Goal: Information Seeking & Learning: Find specific fact

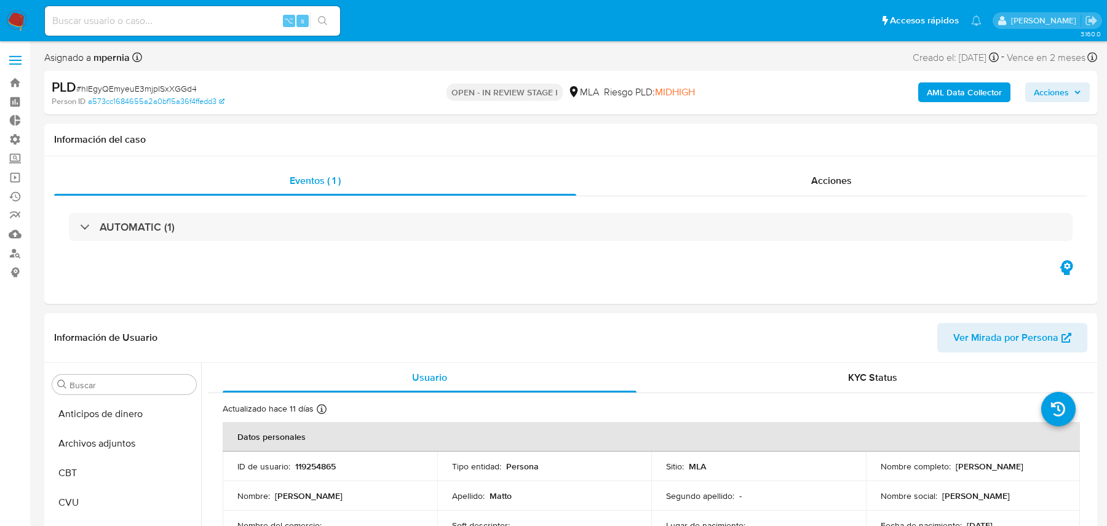
select select "10"
click at [1030, 338] on span "Ver Mirada por Persona" at bounding box center [1005, 338] width 105 height 30
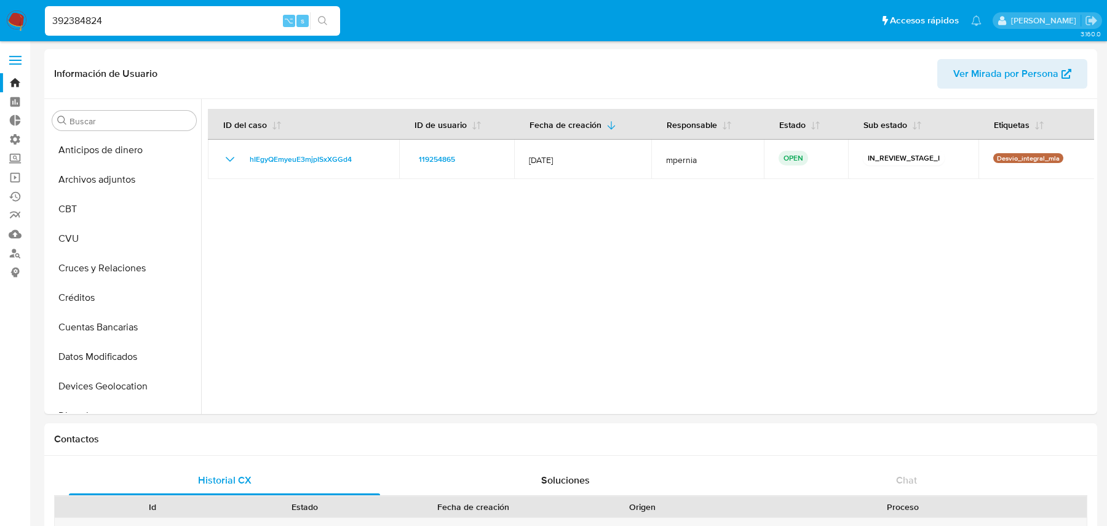
select select "10"
type input "392384824"
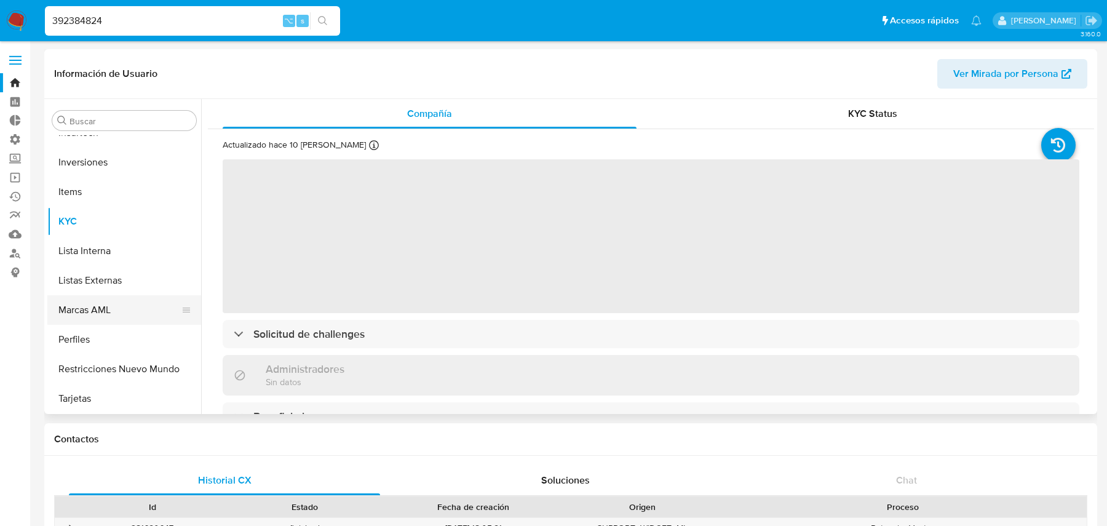
scroll to position [16, 0]
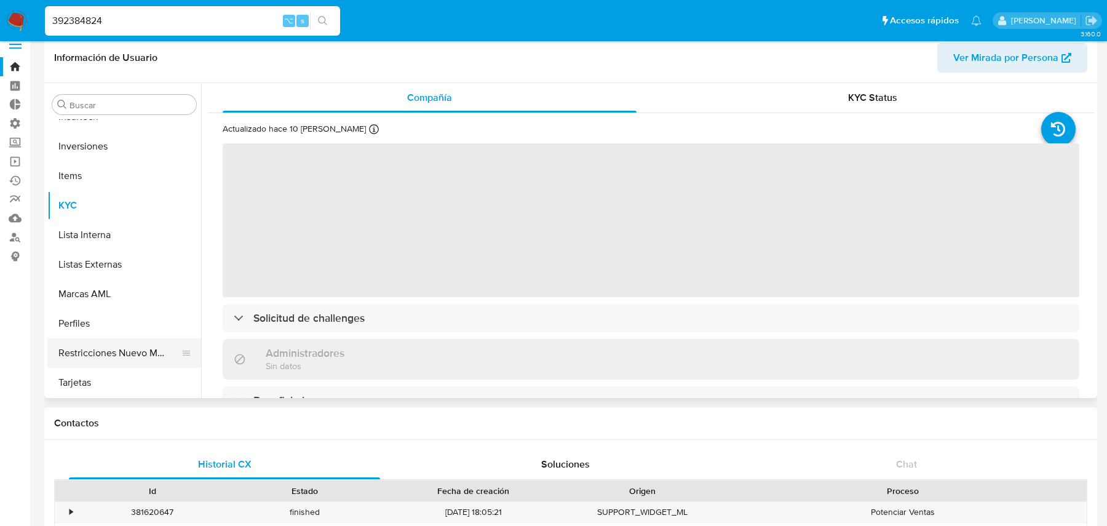
select select "10"
click at [138, 349] on button "Restricciones Nuevo Mundo" at bounding box center [119, 353] width 144 height 30
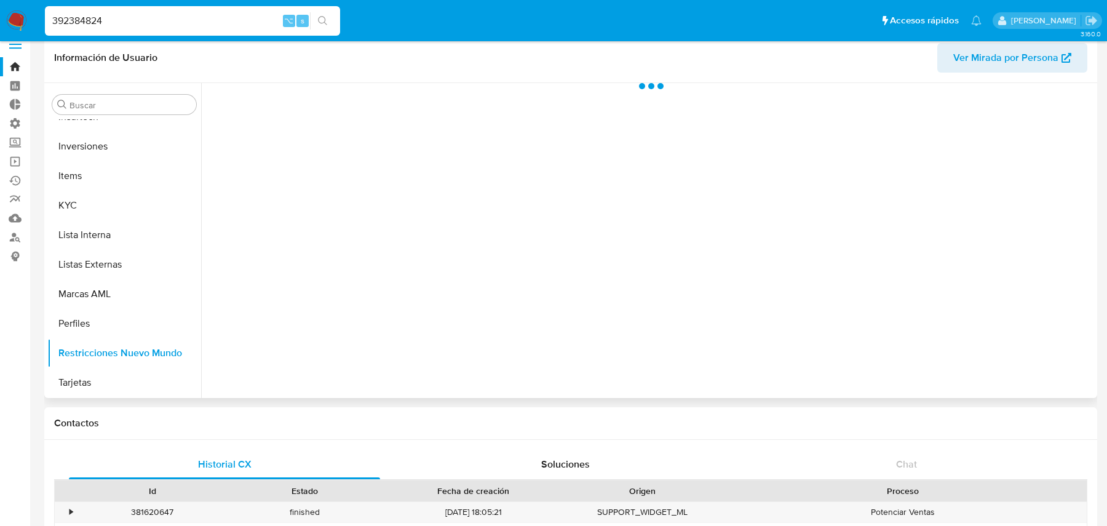
scroll to position [0, 0]
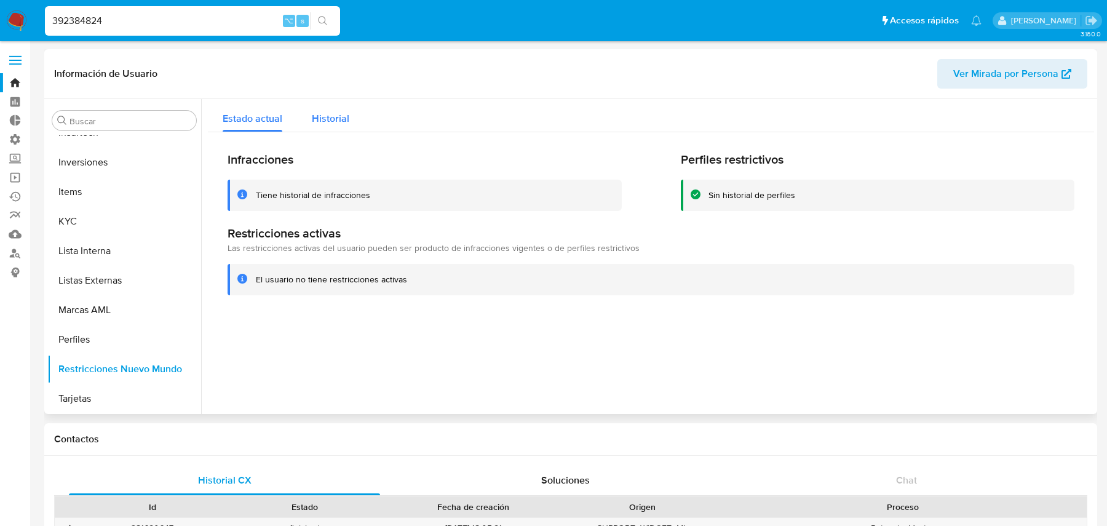
click at [332, 125] on div "Historial" at bounding box center [331, 115] width 38 height 33
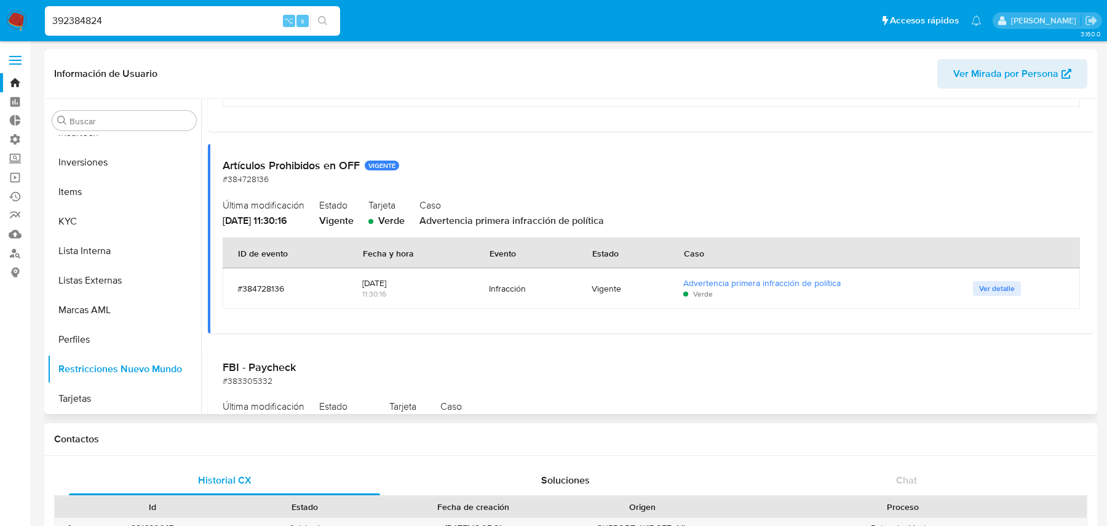
scroll to position [2057, 0]
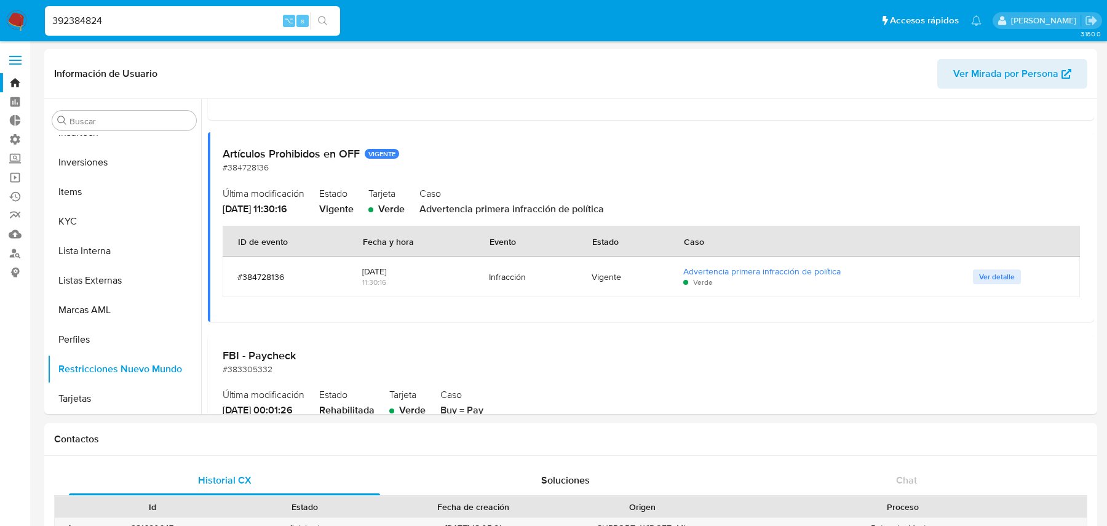
click at [14, 23] on img at bounding box center [16, 20] width 21 height 21
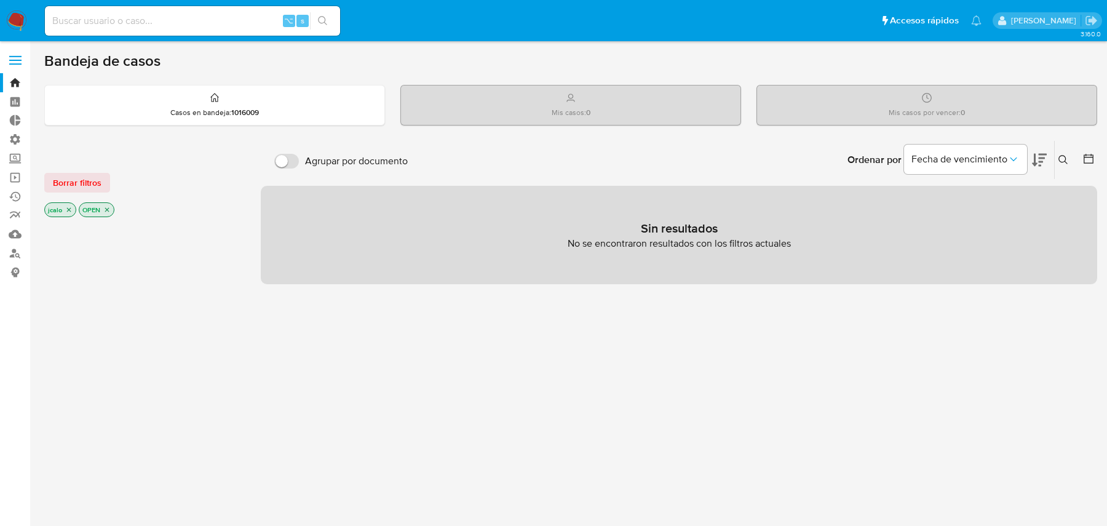
click at [66, 209] on icon "close-filter" at bounding box center [68, 209] width 7 height 7
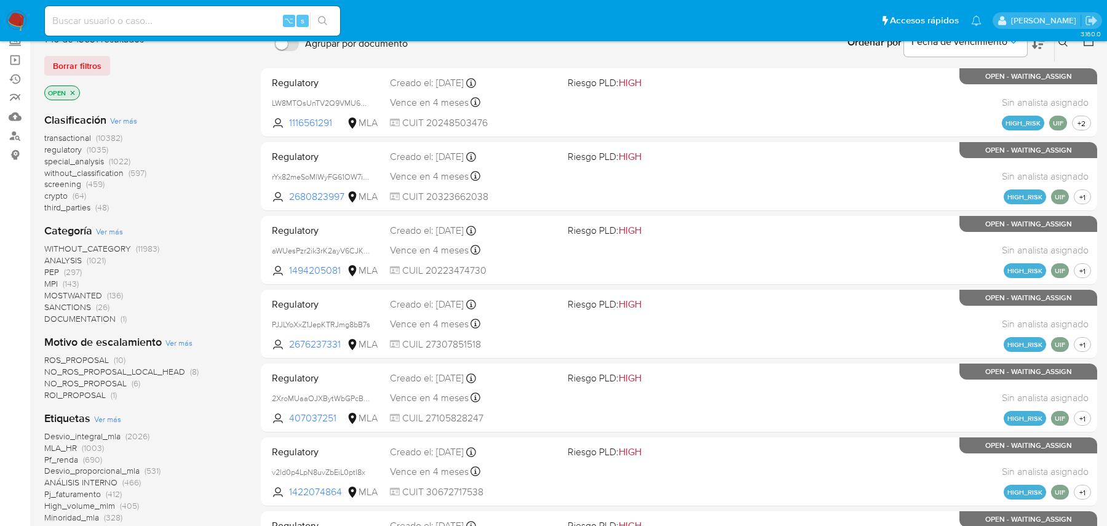
scroll to position [762, 0]
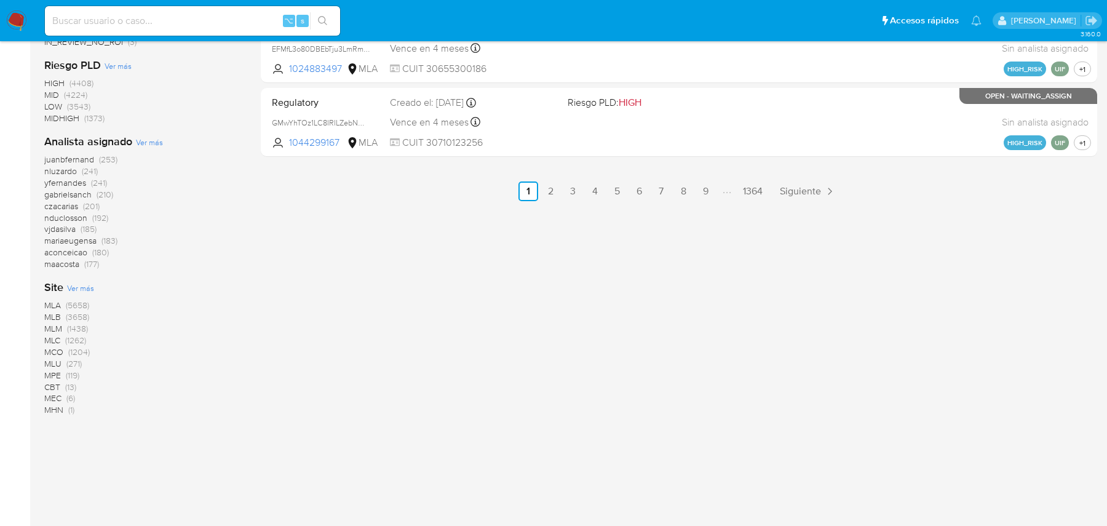
click at [57, 314] on span "MLB" at bounding box center [52, 317] width 17 height 12
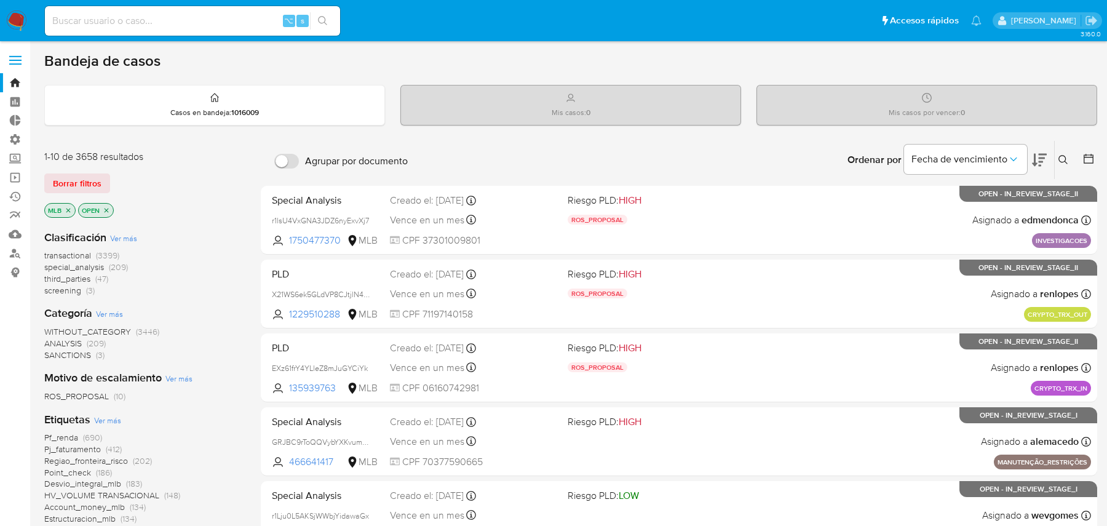
click at [71, 264] on span "special_analysis" at bounding box center [74, 267] width 60 height 12
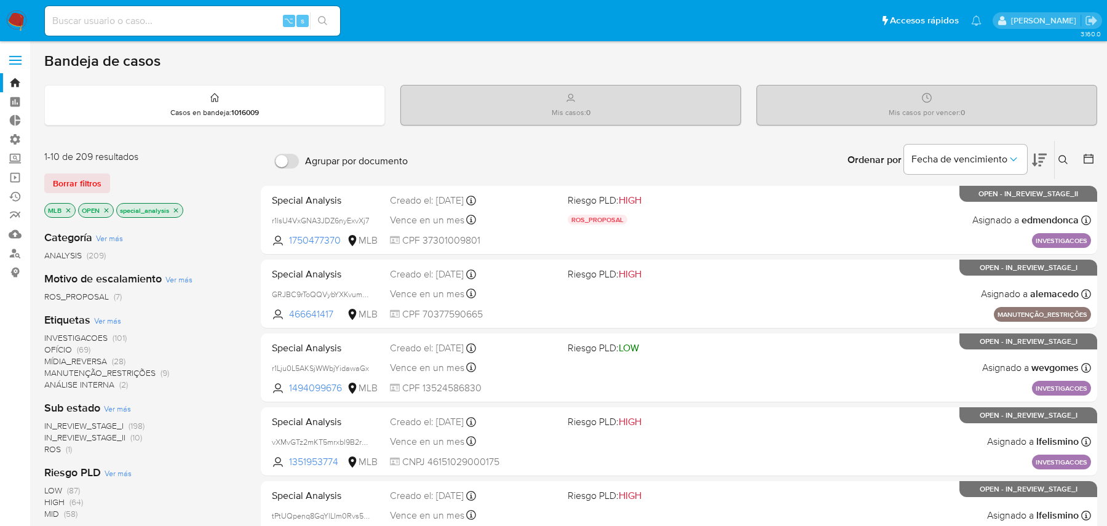
click at [178, 209] on icon "close-filter" at bounding box center [175, 210] width 7 height 7
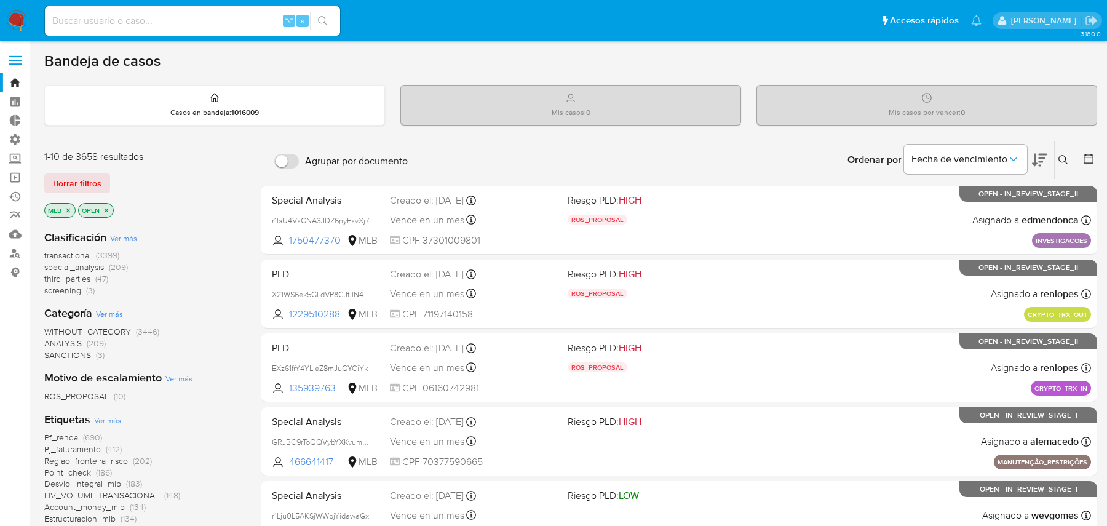
click at [79, 255] on span "transactional" at bounding box center [67, 255] width 47 height 12
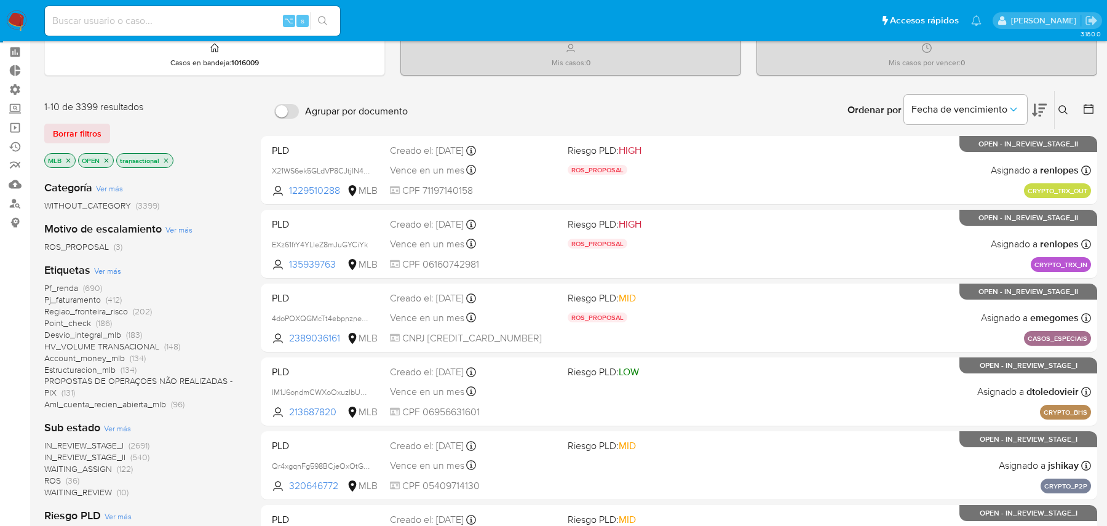
scroll to position [66, 0]
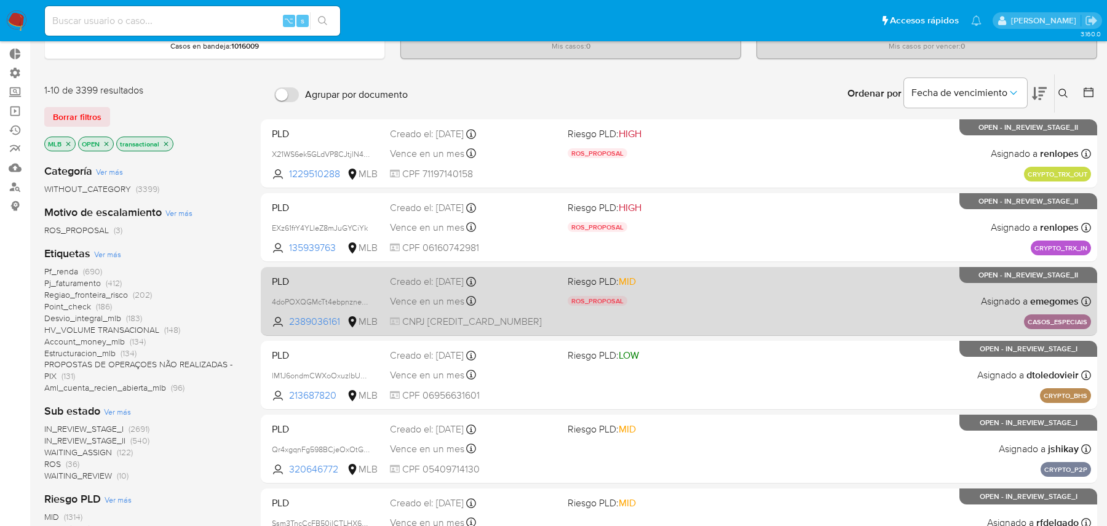
click at [740, 290] on div "PLD 4doPOXQGMcTt4ebpnzneXgGK 2389036161 MLB Riesgo PLD: MID ROS_PROPOSAL Motivo…" at bounding box center [679, 301] width 824 height 62
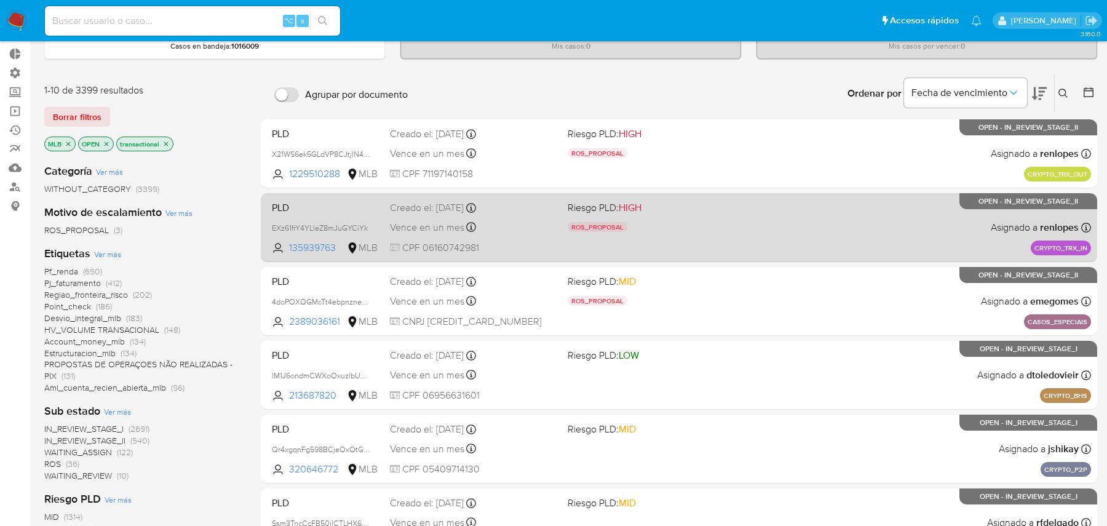
scroll to position [250, 0]
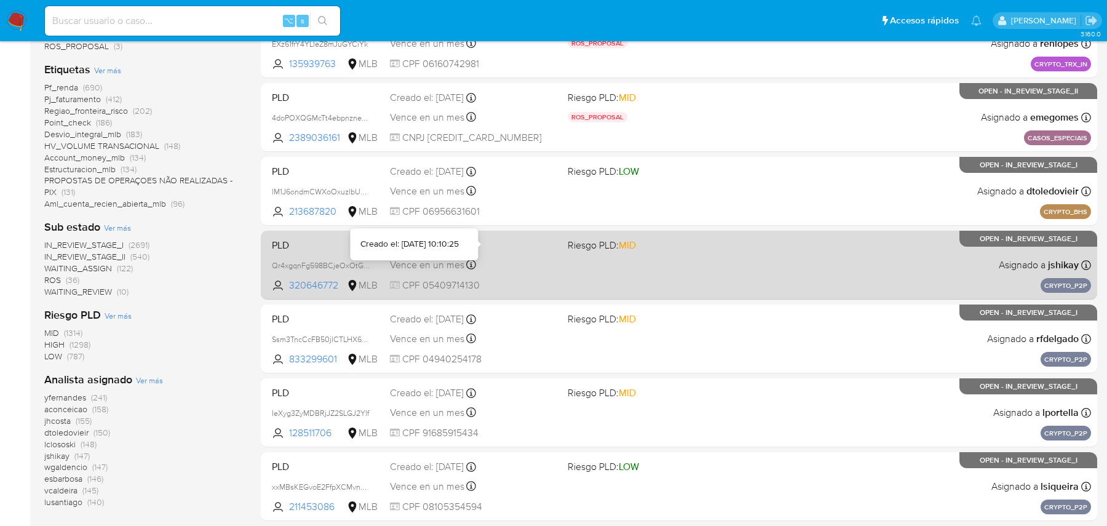
click at [501, 253] on div "PLD Qr4xgqnFg598BCjeOxOtGk0E 320646772 MLB Riesgo PLD: MID Creado el: 15/09/202…" at bounding box center [679, 265] width 824 height 62
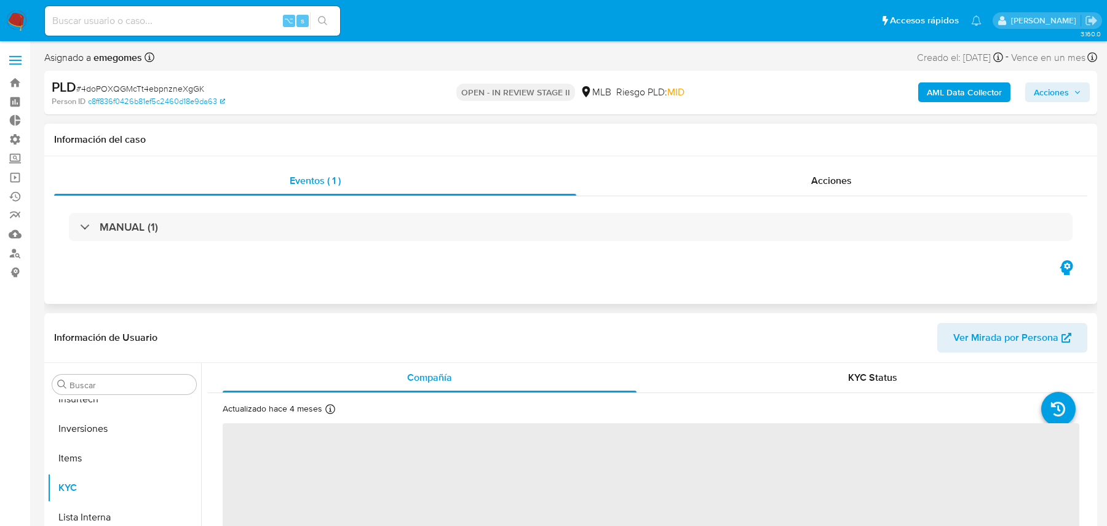
scroll to position [579, 0]
select select "10"
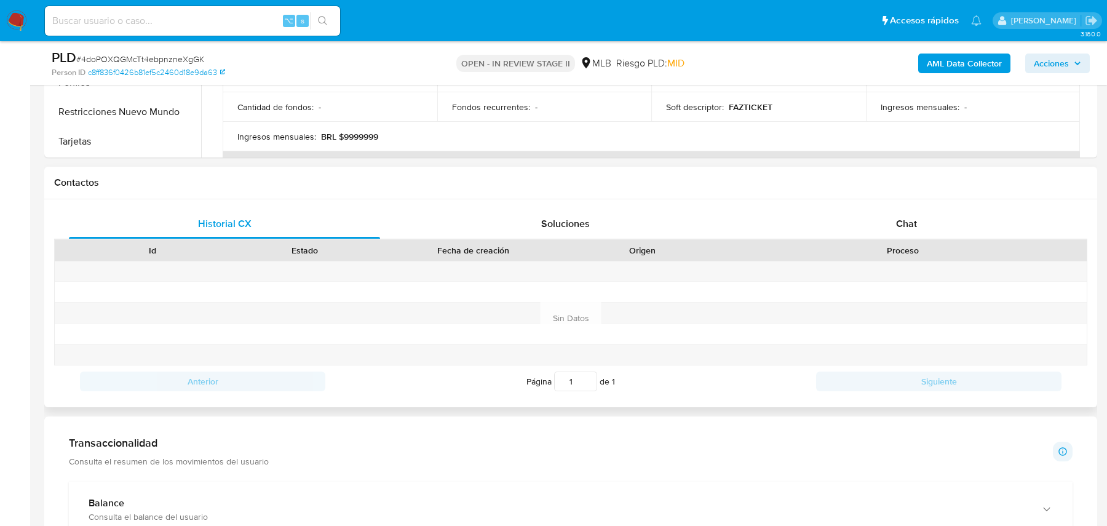
scroll to position [463, 0]
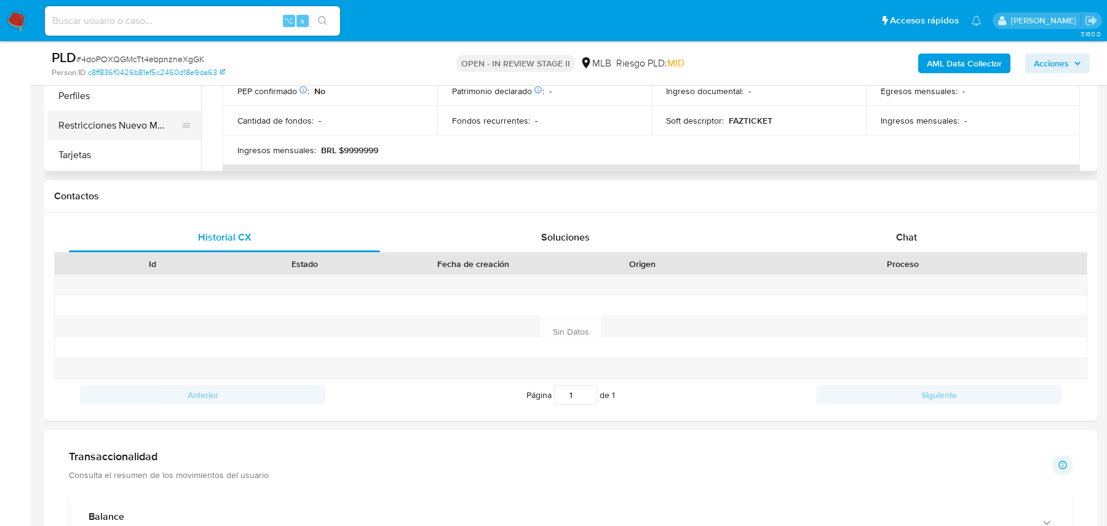
click at [162, 124] on button "Restricciones Nuevo Mundo" at bounding box center [119, 126] width 144 height 30
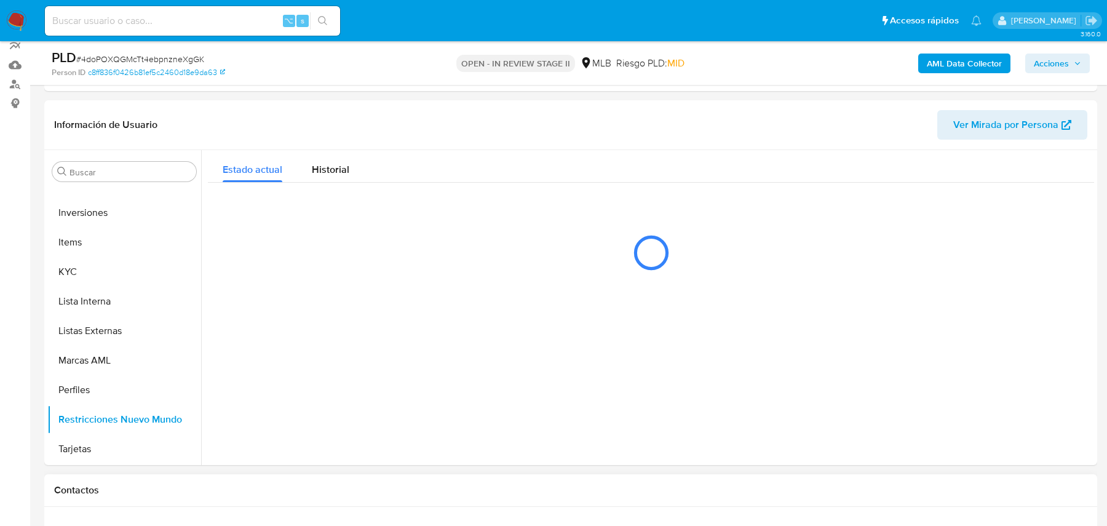
scroll to position [151, 0]
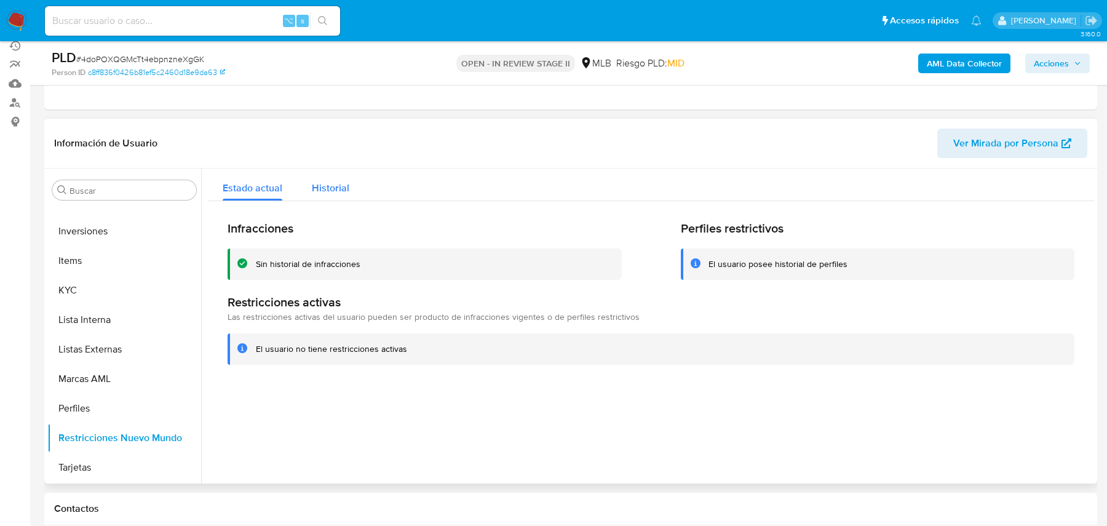
click at [341, 188] on span "Historial" at bounding box center [331, 188] width 38 height 14
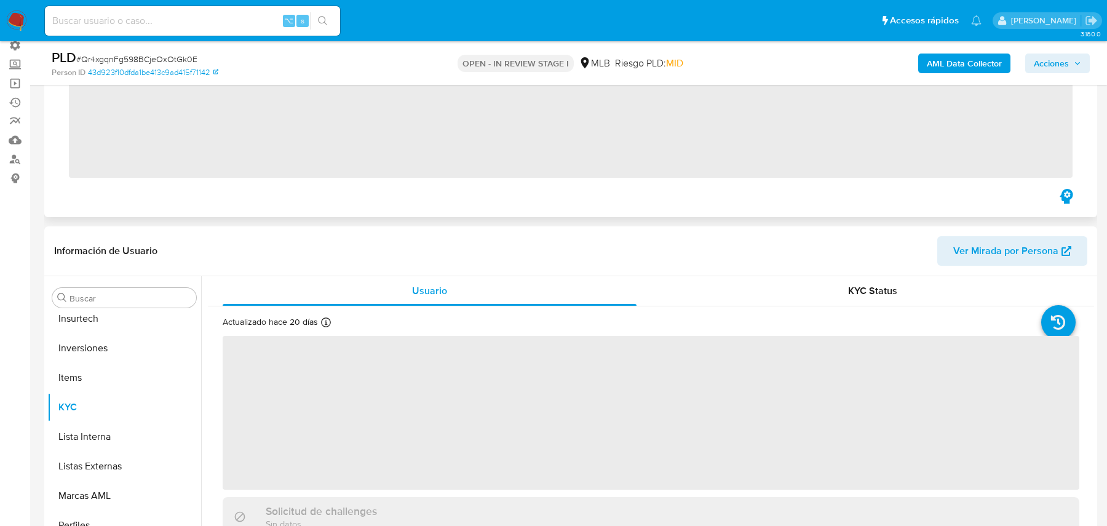
scroll to position [579, 0]
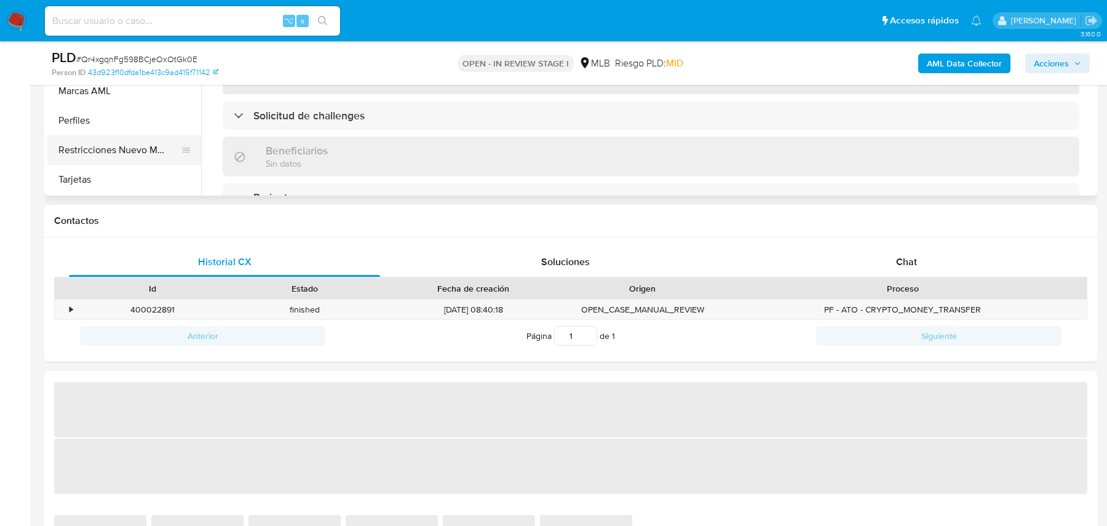
click at [128, 151] on button "Restricciones Nuevo Mundo" at bounding box center [119, 150] width 144 height 30
select select "10"
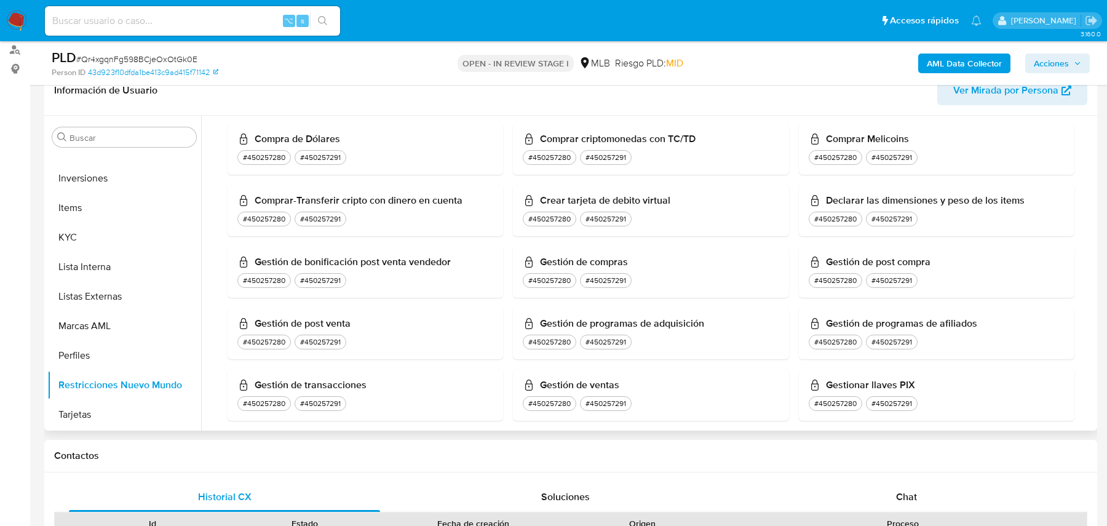
scroll to position [0, 0]
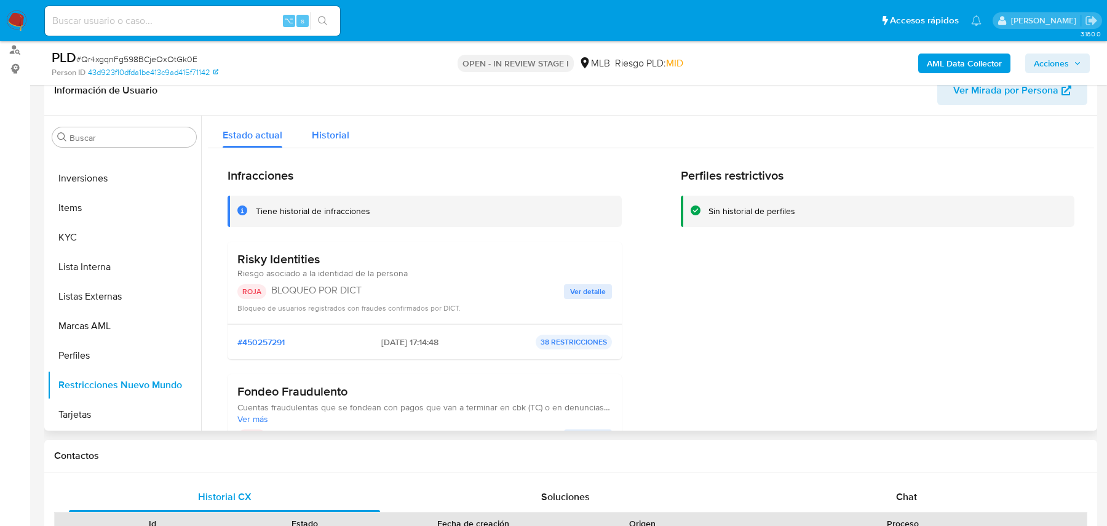
click at [348, 129] on button "Historial" at bounding box center [330, 132] width 67 height 33
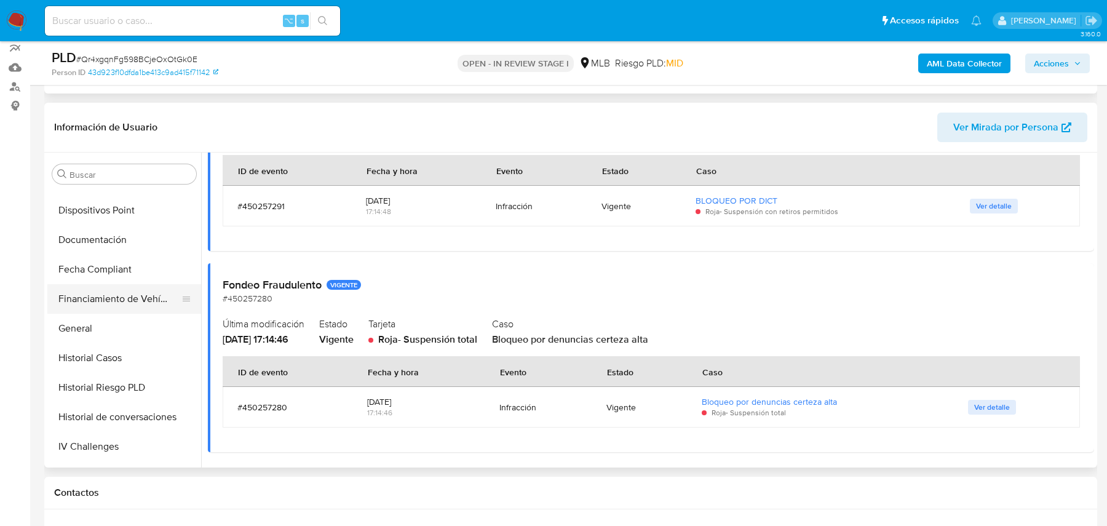
scroll to position [403, 0]
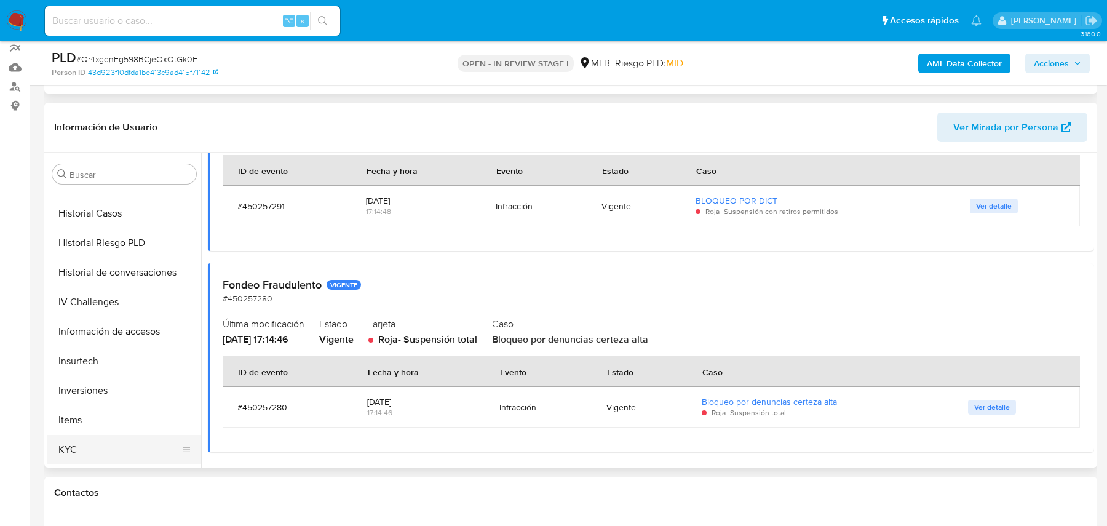
click at [90, 453] on button "KYC" at bounding box center [119, 450] width 144 height 30
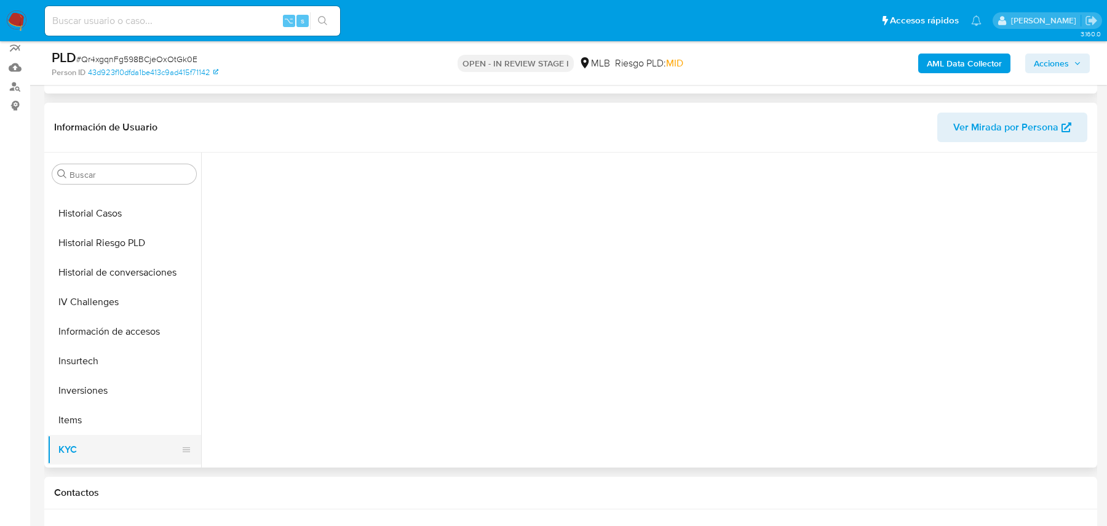
scroll to position [0, 0]
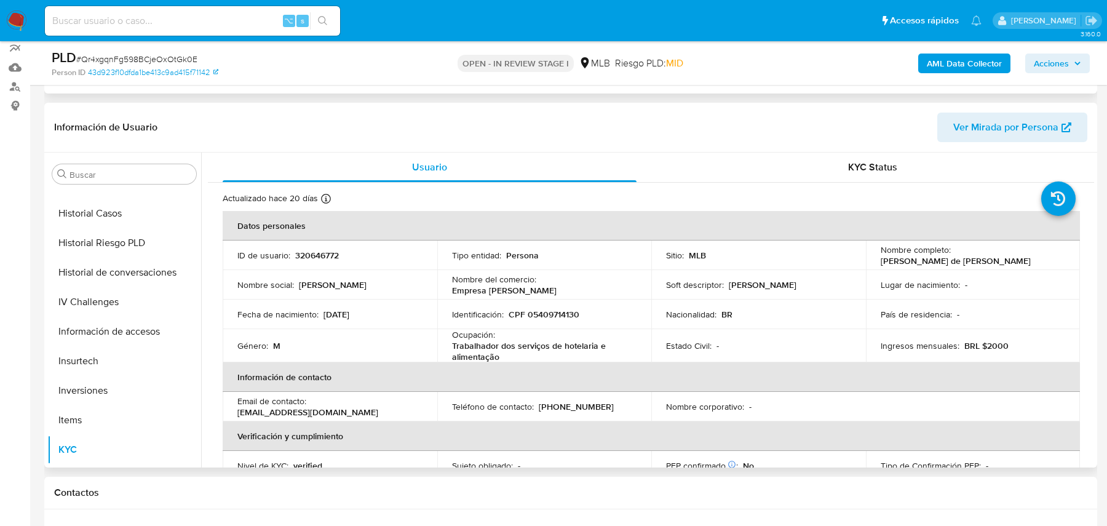
click at [328, 250] on p "320646772" at bounding box center [317, 255] width 44 height 11
copy p "320646772"
click at [547, 312] on p "CPF 05409714130" at bounding box center [544, 314] width 71 height 11
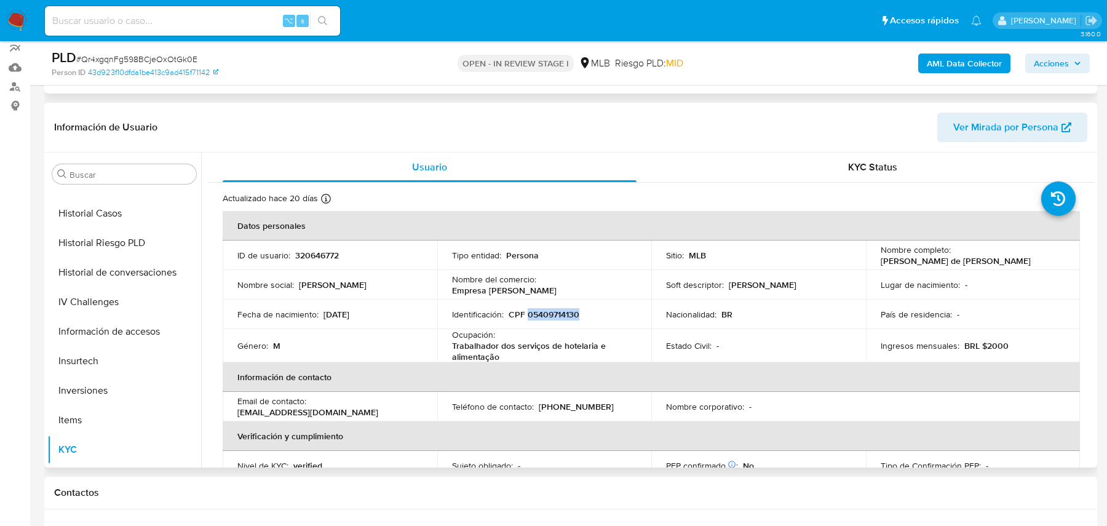
copy p "05409714130"
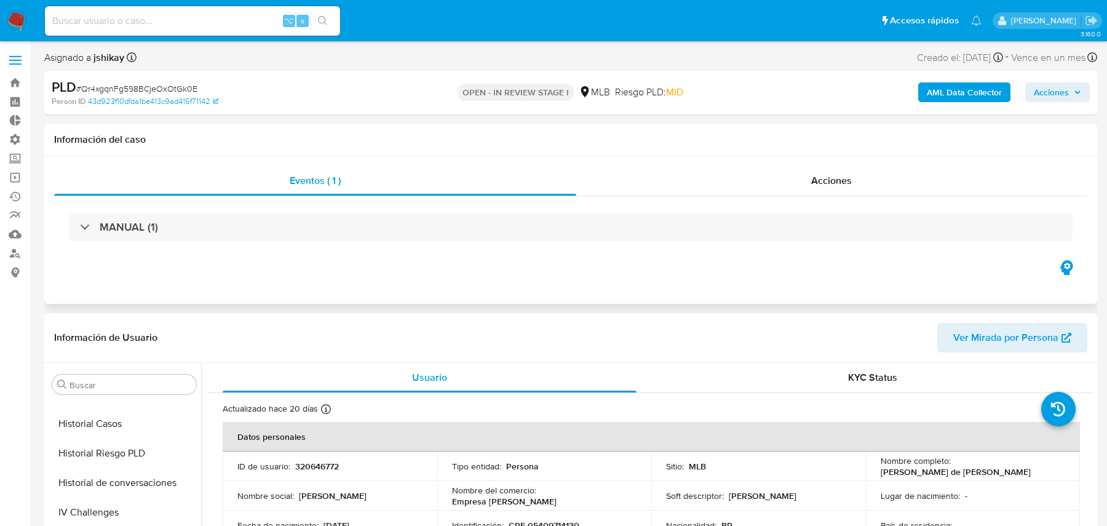
click at [958, 328] on span "Ver Mirada por Persona" at bounding box center [1005, 338] width 105 height 30
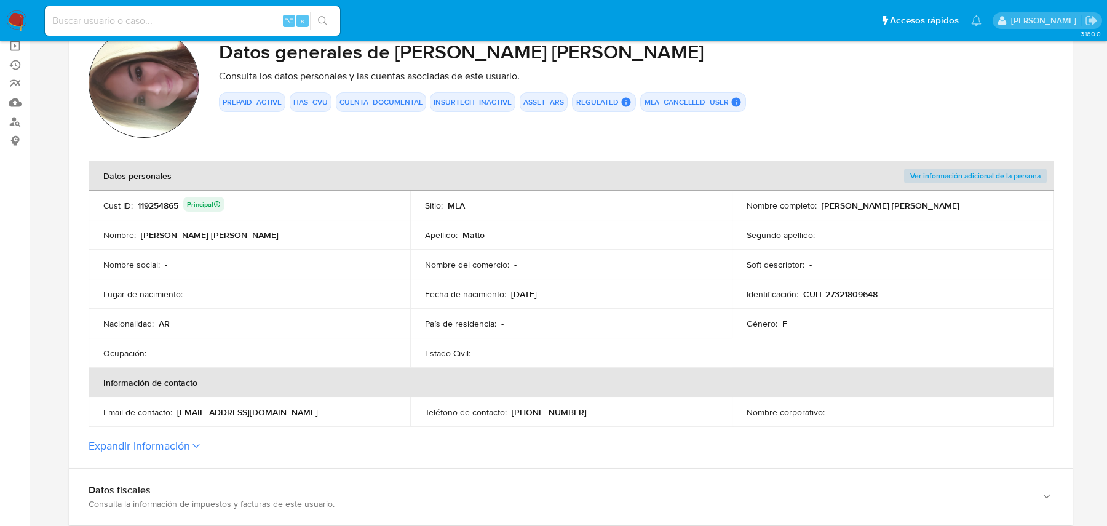
scroll to position [135, 0]
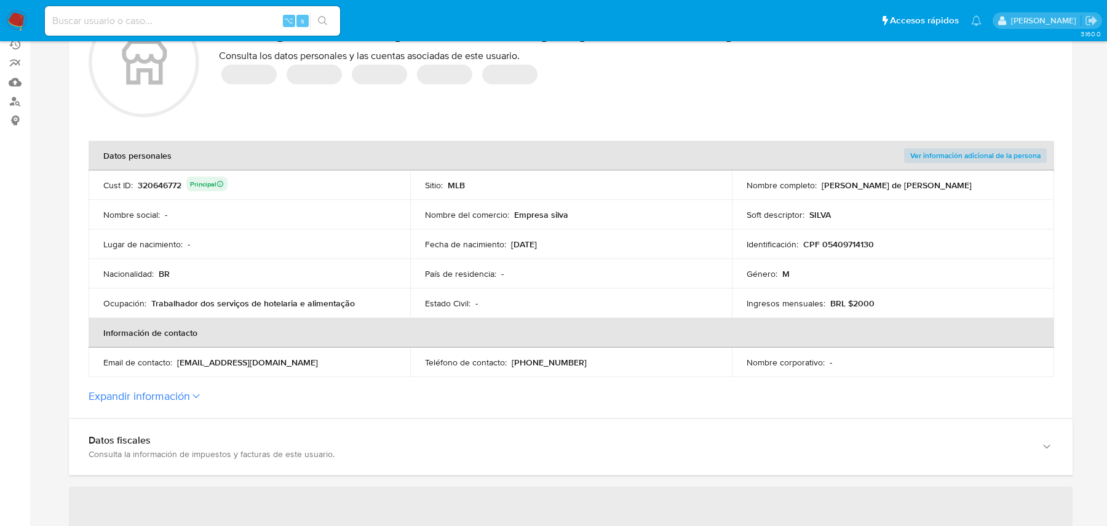
scroll to position [151, 0]
